Goal: Task Accomplishment & Management: Complete application form

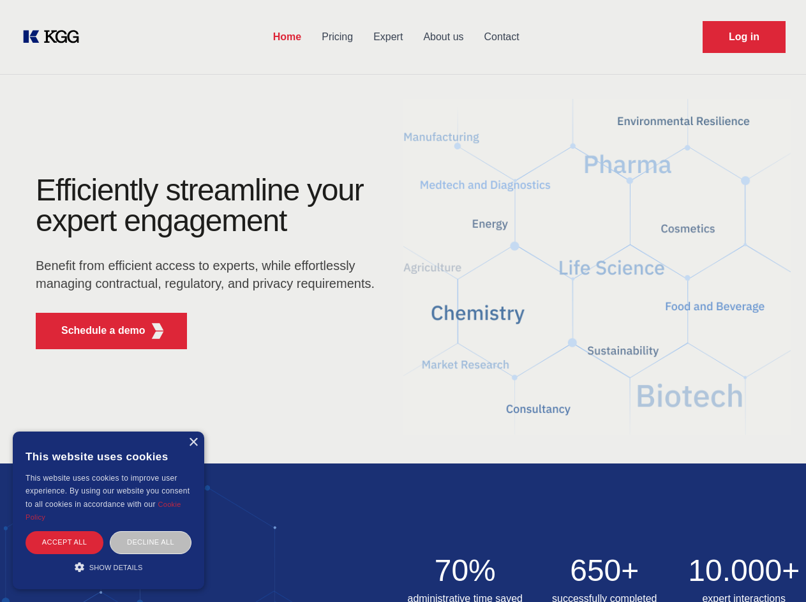
click at [403, 301] on div "Efficiently streamline your expert engagement Benefit from efficient access to …" at bounding box center [209, 267] width 388 height 184
click at [96, 331] on p "Schedule a demo" at bounding box center [103, 330] width 84 height 15
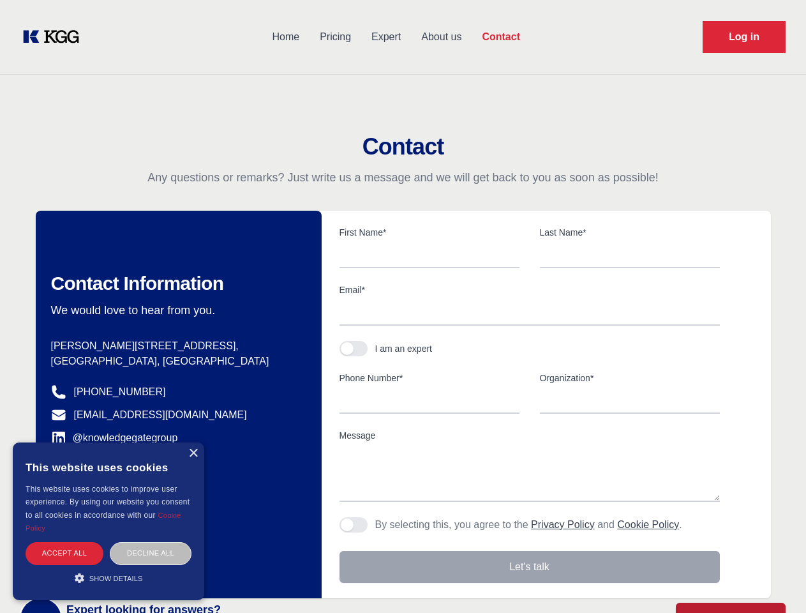
click at [193, 442] on div "× This website uses cookies This website uses cookies to improve user experienc…" at bounding box center [109, 521] width 192 height 158
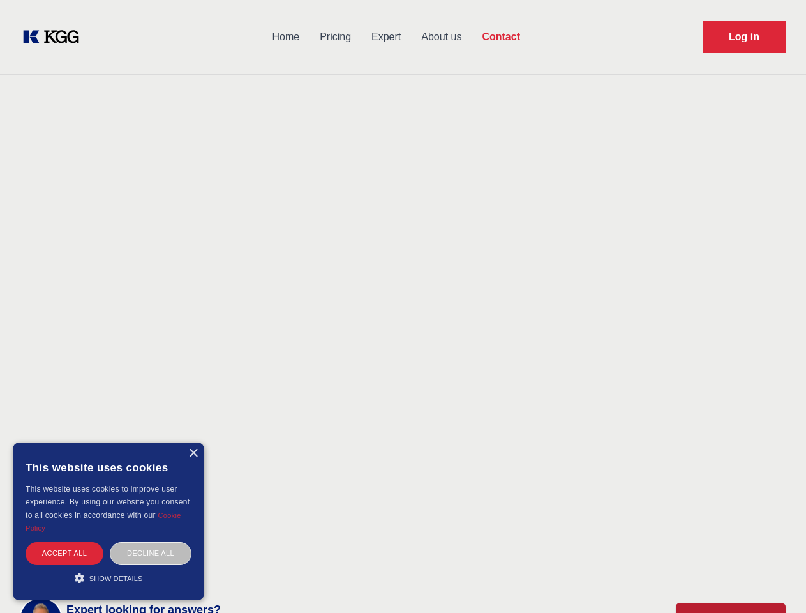
click at [64, 542] on div "Accept all" at bounding box center [65, 553] width 78 height 22
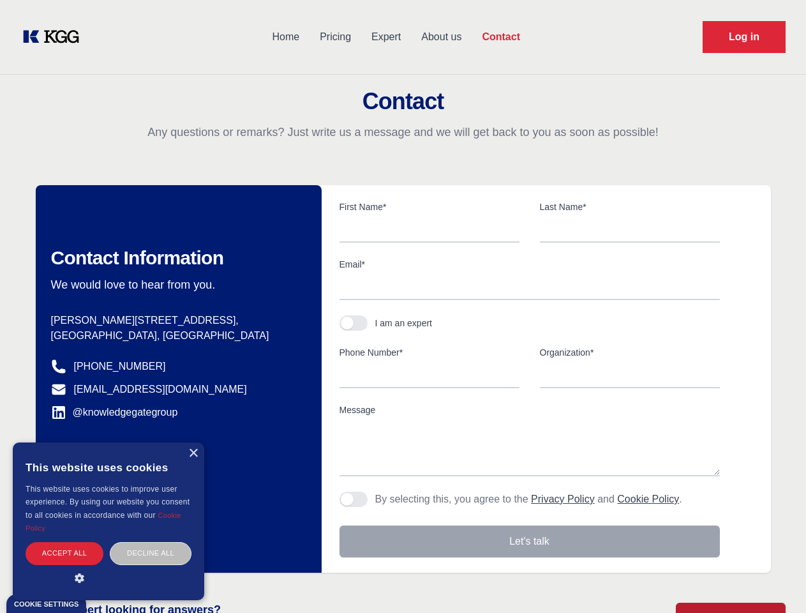
click at [151, 542] on div "Decline all" at bounding box center [151, 553] width 82 height 22
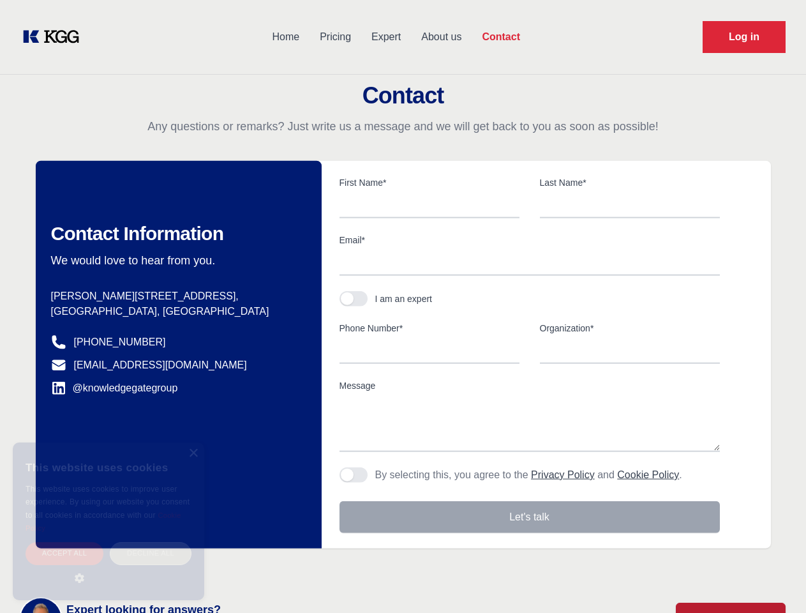
click at [109, 567] on main "Contact Any questions or remarks? Just write us a message and we will get back …" at bounding box center [403, 332] width 806 height 665
